Goal: Task Accomplishment & Management: Complete application form

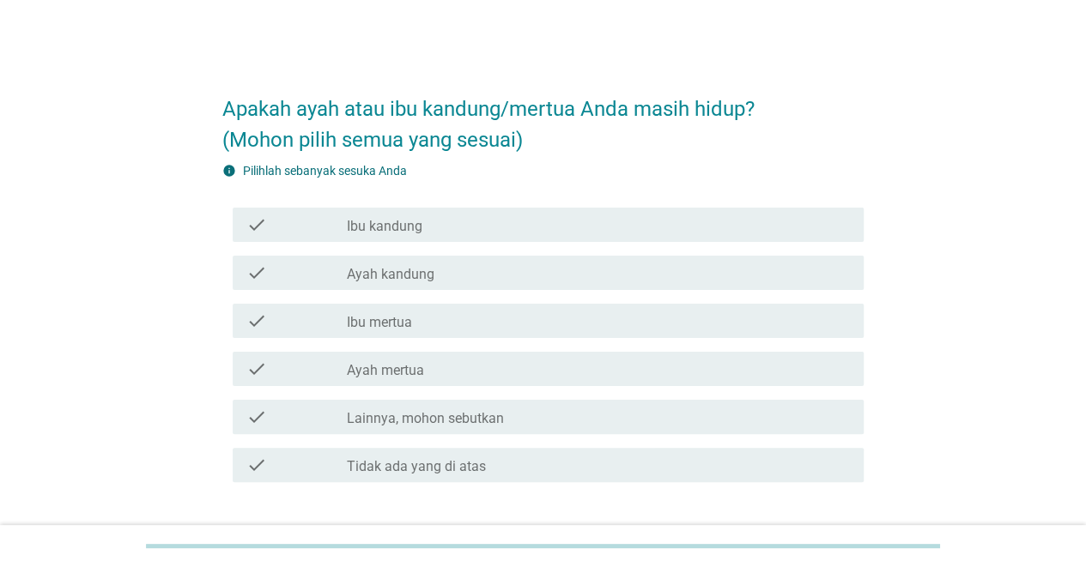
click at [428, 230] on div "check_box_outline_blank Ibu kandung" at bounding box center [598, 225] width 503 height 21
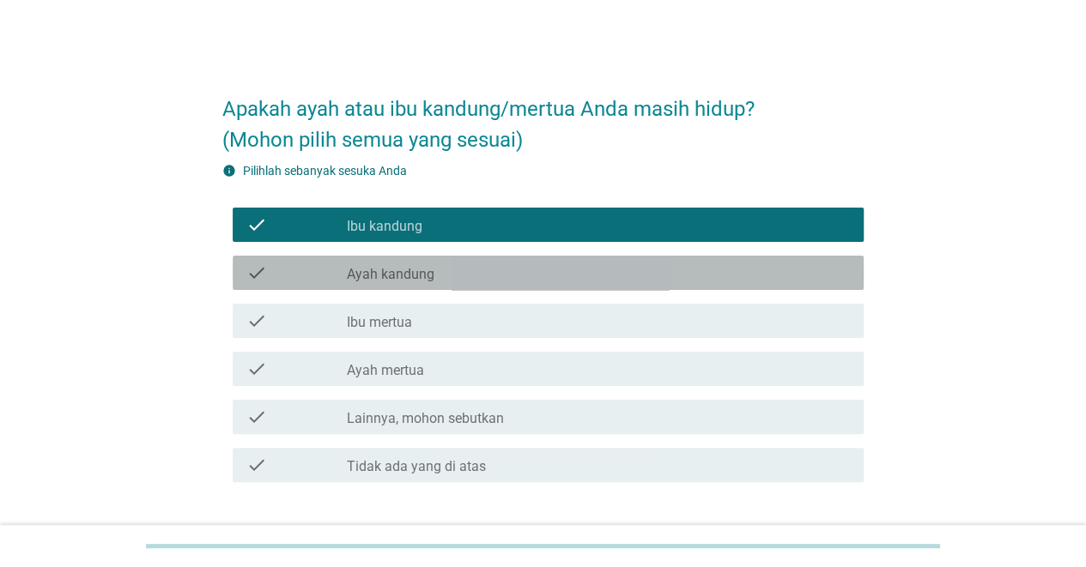
click at [416, 258] on div "check check_box_outline_blank Ayah kandung" at bounding box center [548, 273] width 631 height 34
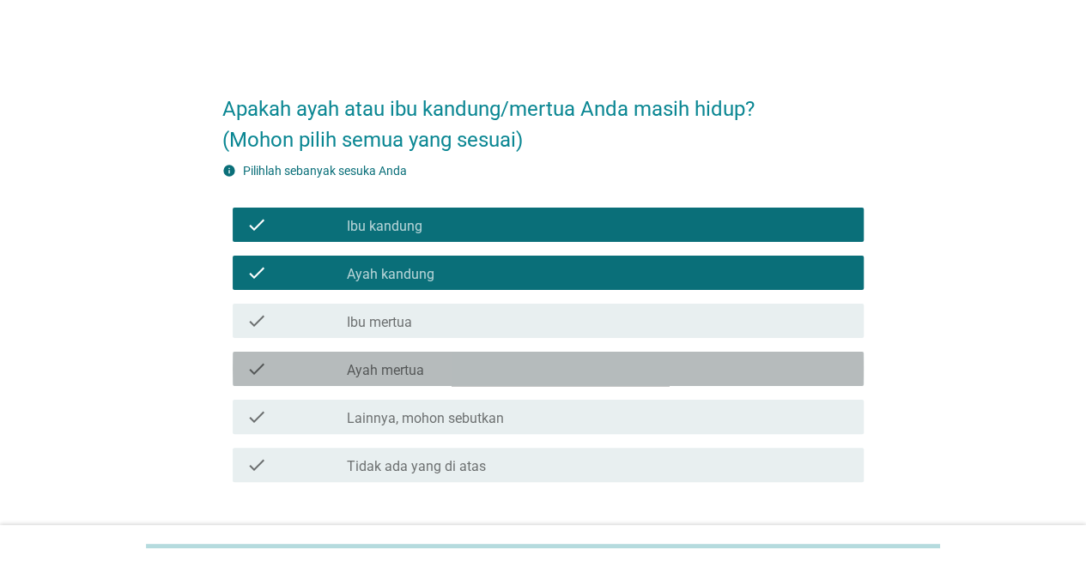
click at [400, 362] on label "Ayah mertua" at bounding box center [385, 370] width 77 height 17
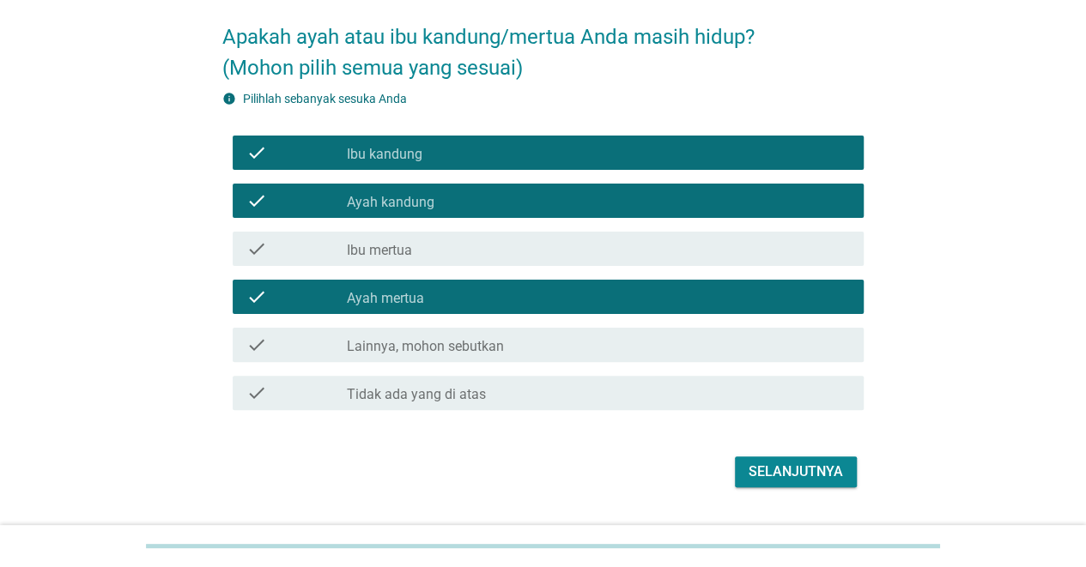
scroll to position [72, 0]
click at [790, 457] on button "Selanjutnya" at bounding box center [796, 472] width 122 height 31
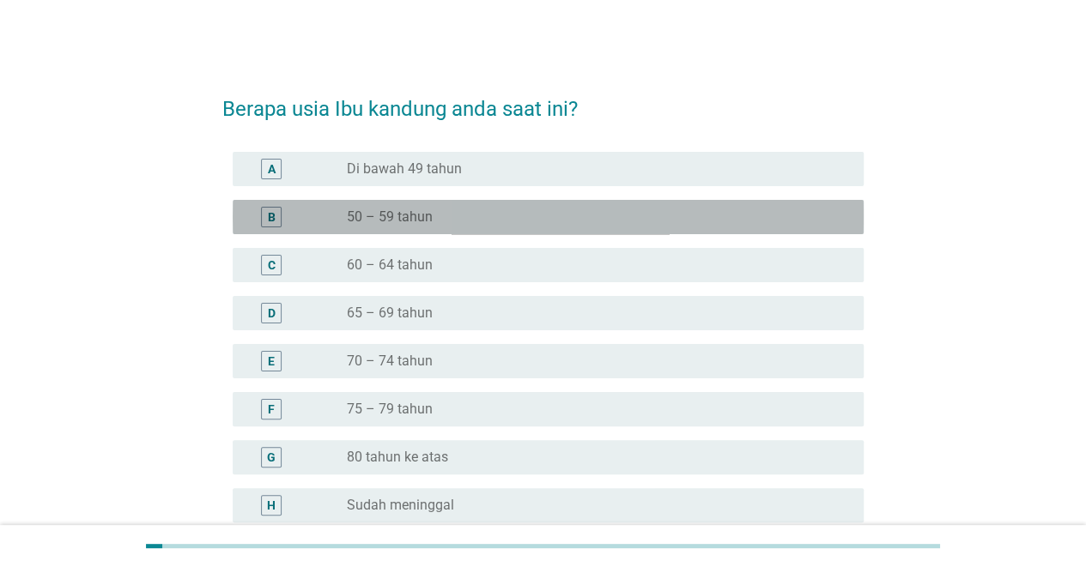
click at [467, 211] on div "radio_button_unchecked 50 – 59 tahun" at bounding box center [591, 217] width 489 height 17
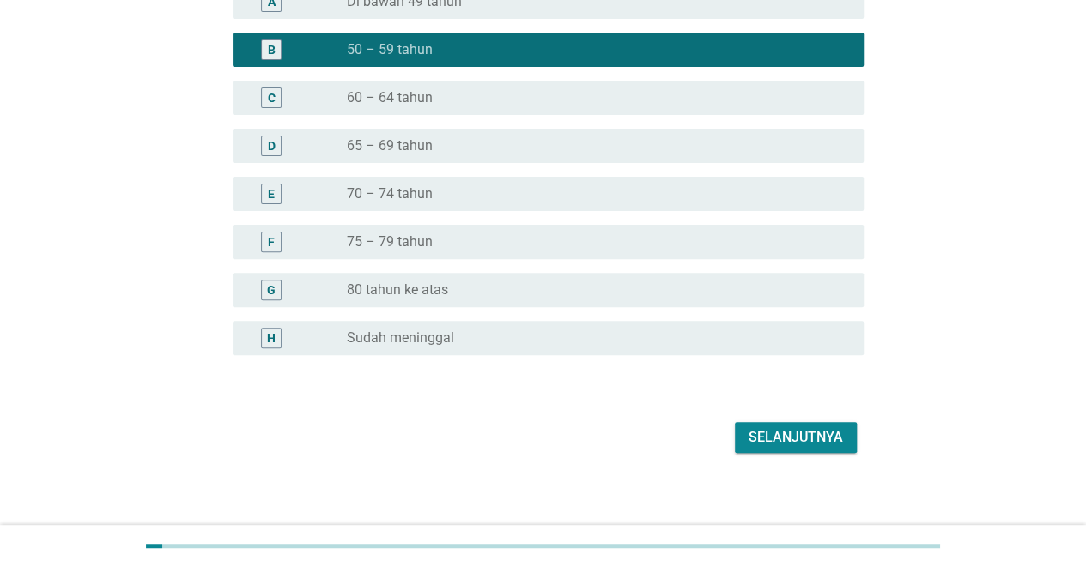
scroll to position [175, 0]
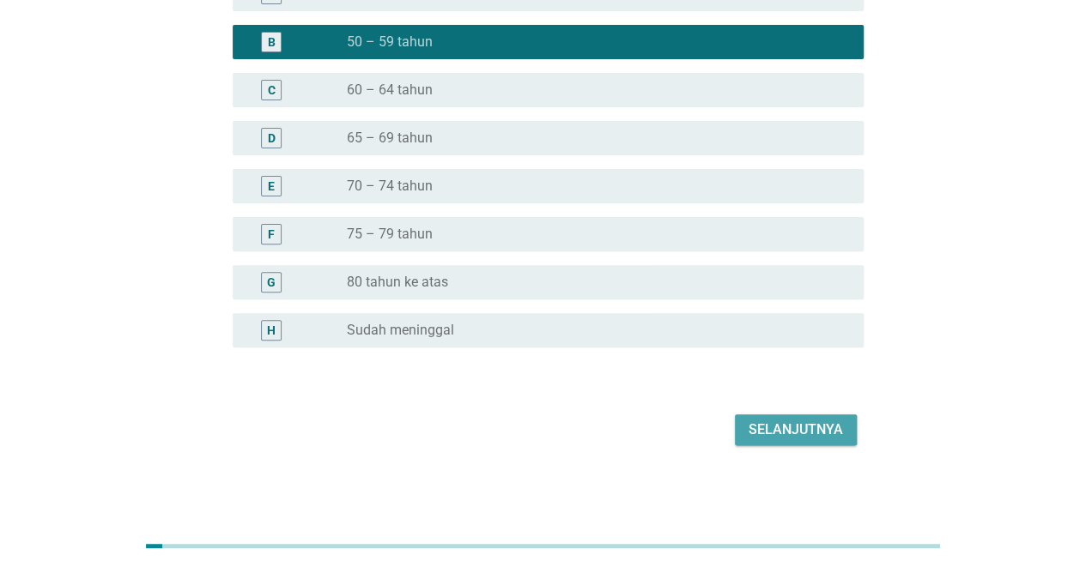
click at [816, 433] on div "Selanjutnya" at bounding box center [796, 430] width 94 height 21
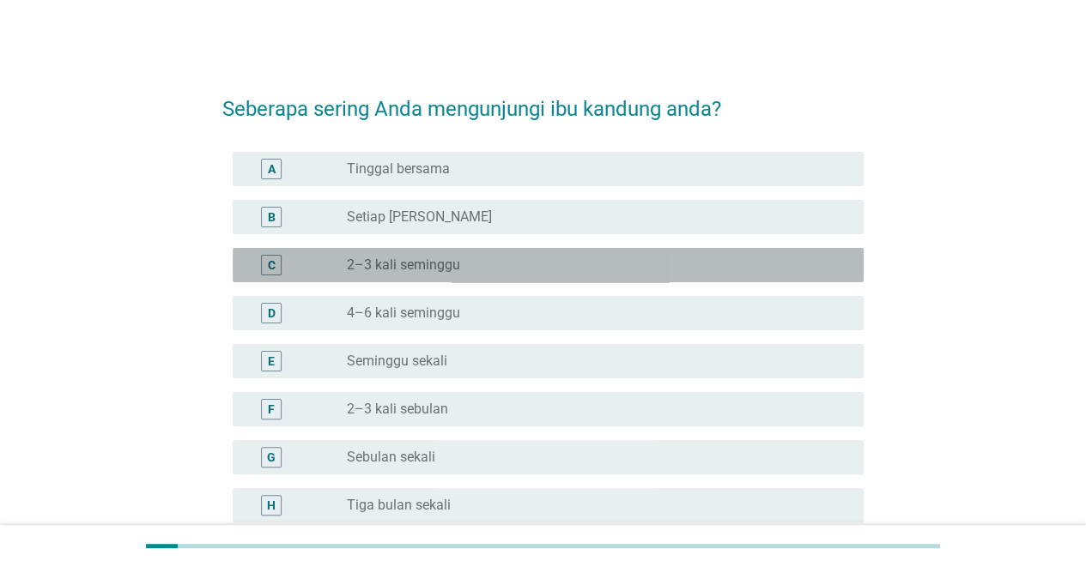
click at [495, 273] on div "radio_button_unchecked 2–3 kali seminggu" at bounding box center [591, 265] width 489 height 17
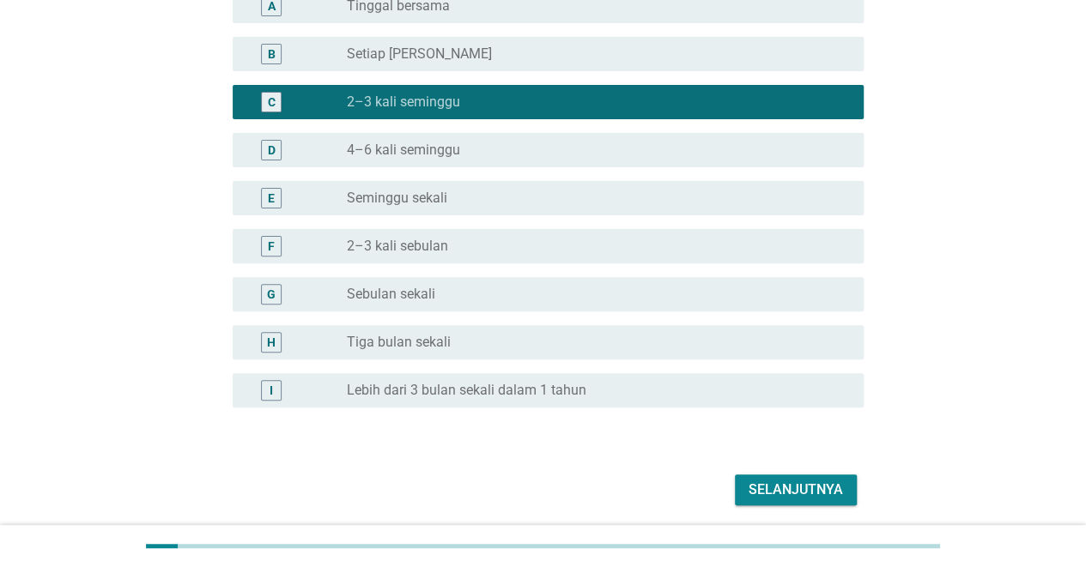
scroll to position [223, 0]
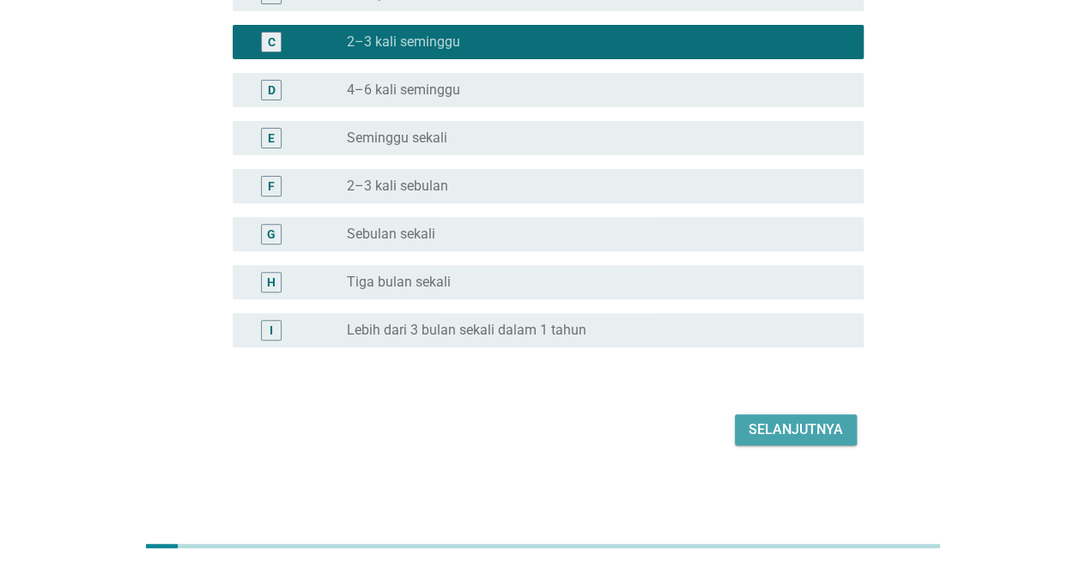
click at [841, 431] on div "Selanjutnya" at bounding box center [796, 430] width 94 height 21
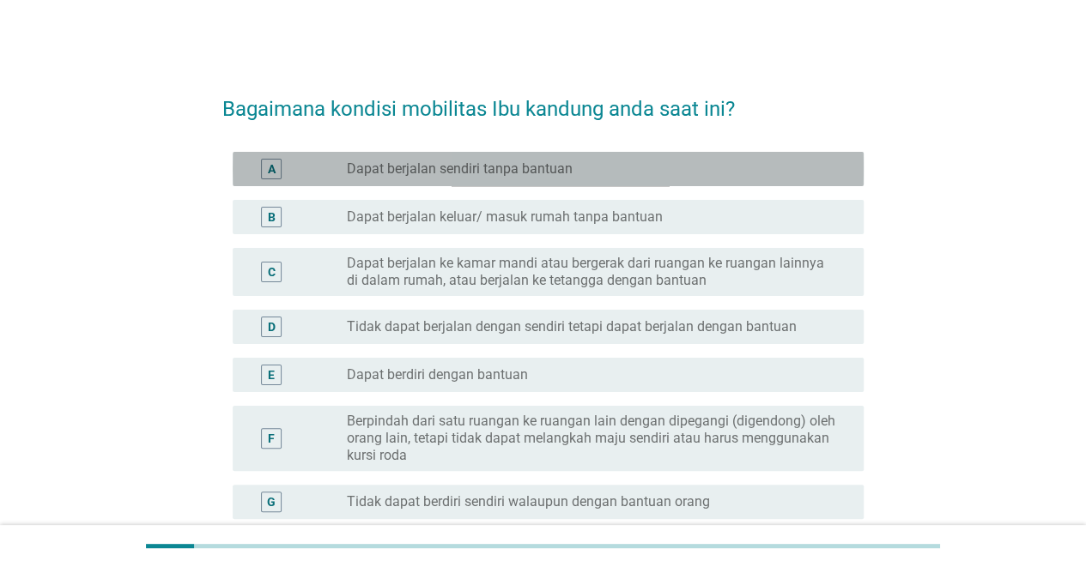
click at [512, 182] on div "A radio_button_unchecked Dapat berjalan sendiri tanpa bantuan" at bounding box center [548, 169] width 631 height 34
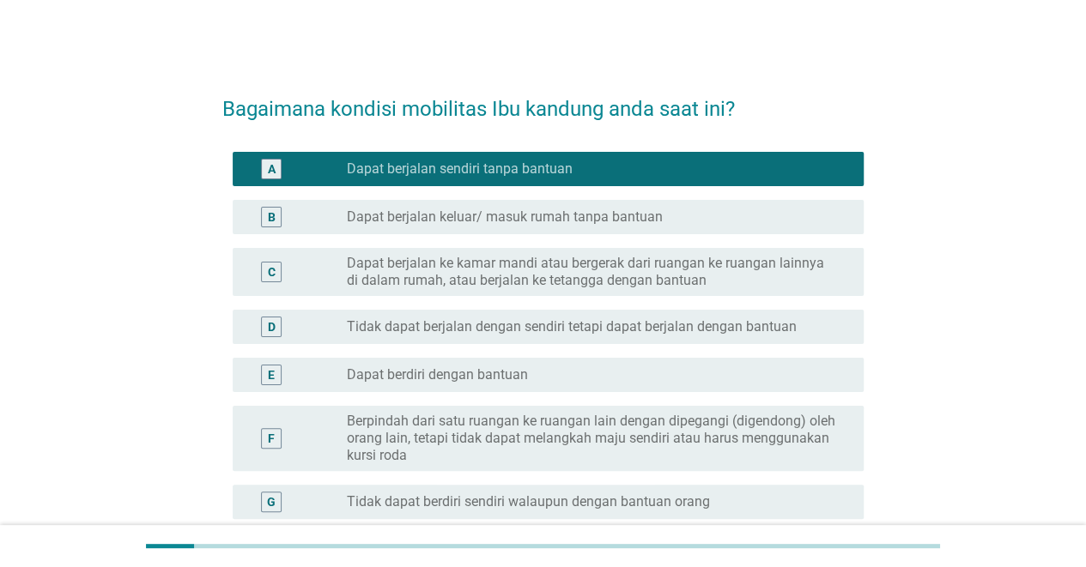
scroll to position [172, 0]
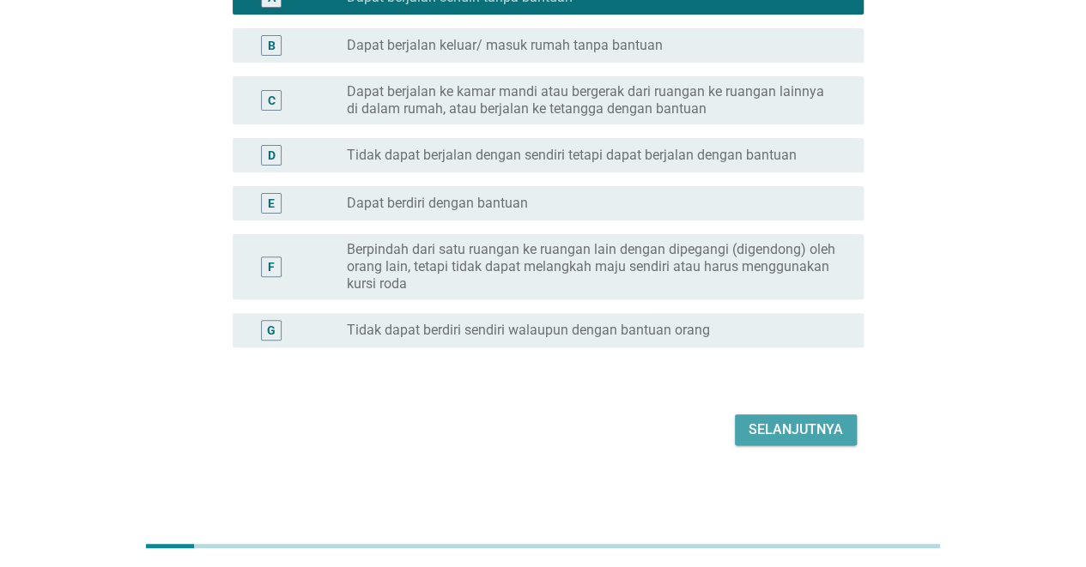
click at [822, 437] on div "Selanjutnya" at bounding box center [796, 430] width 94 height 21
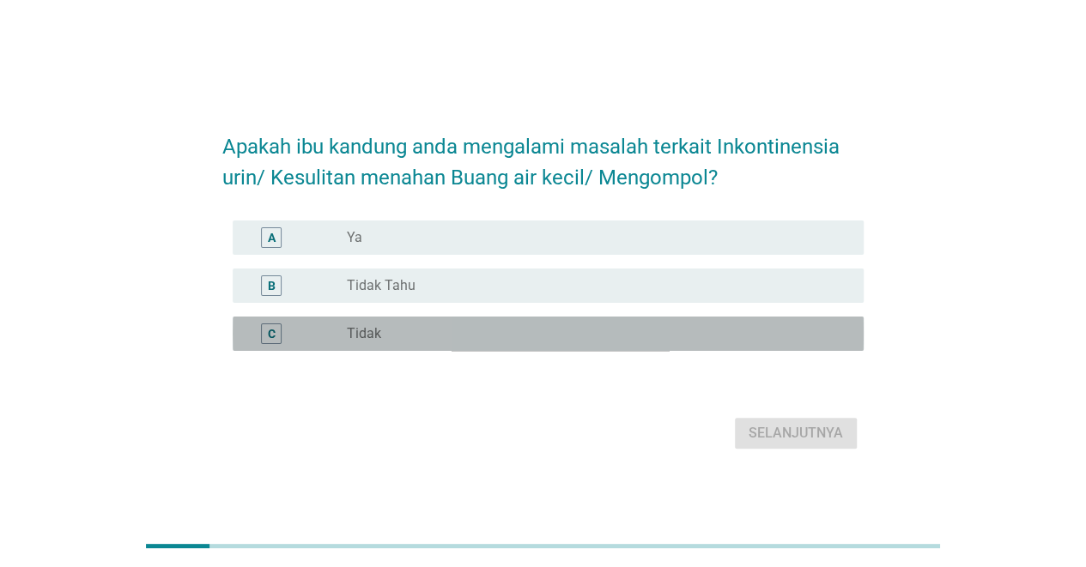
click at [429, 322] on div "C radio_button_unchecked Tidak" at bounding box center [548, 334] width 631 height 34
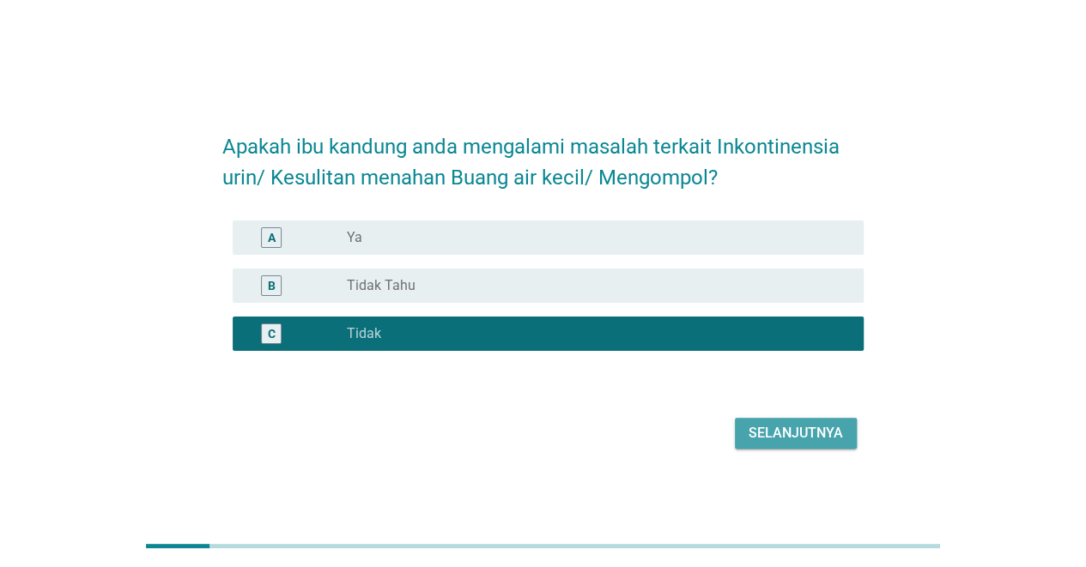
click at [756, 427] on div "Selanjutnya" at bounding box center [796, 433] width 94 height 21
